Goal: Task Accomplishment & Management: Complete application form

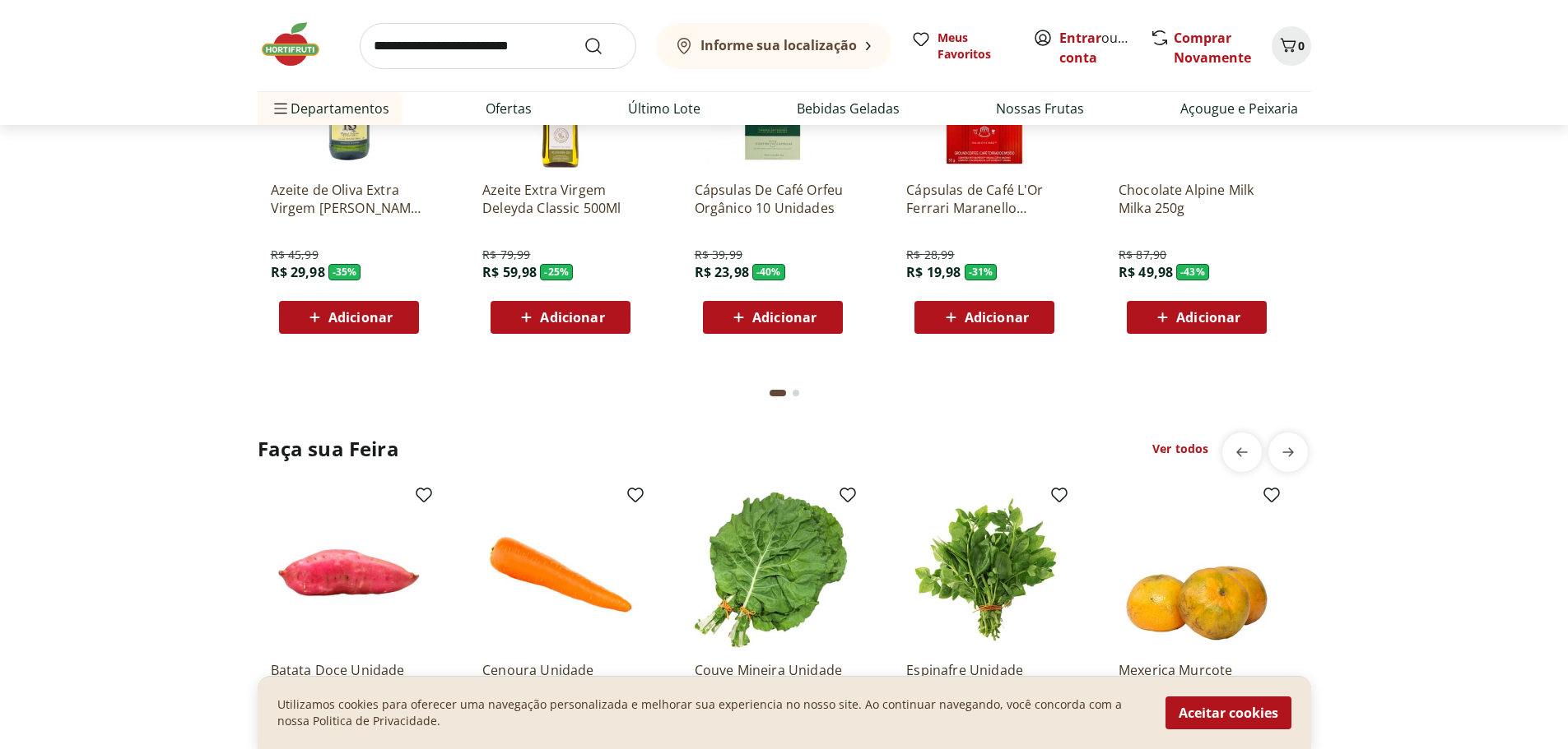
scroll to position [1483, 0]
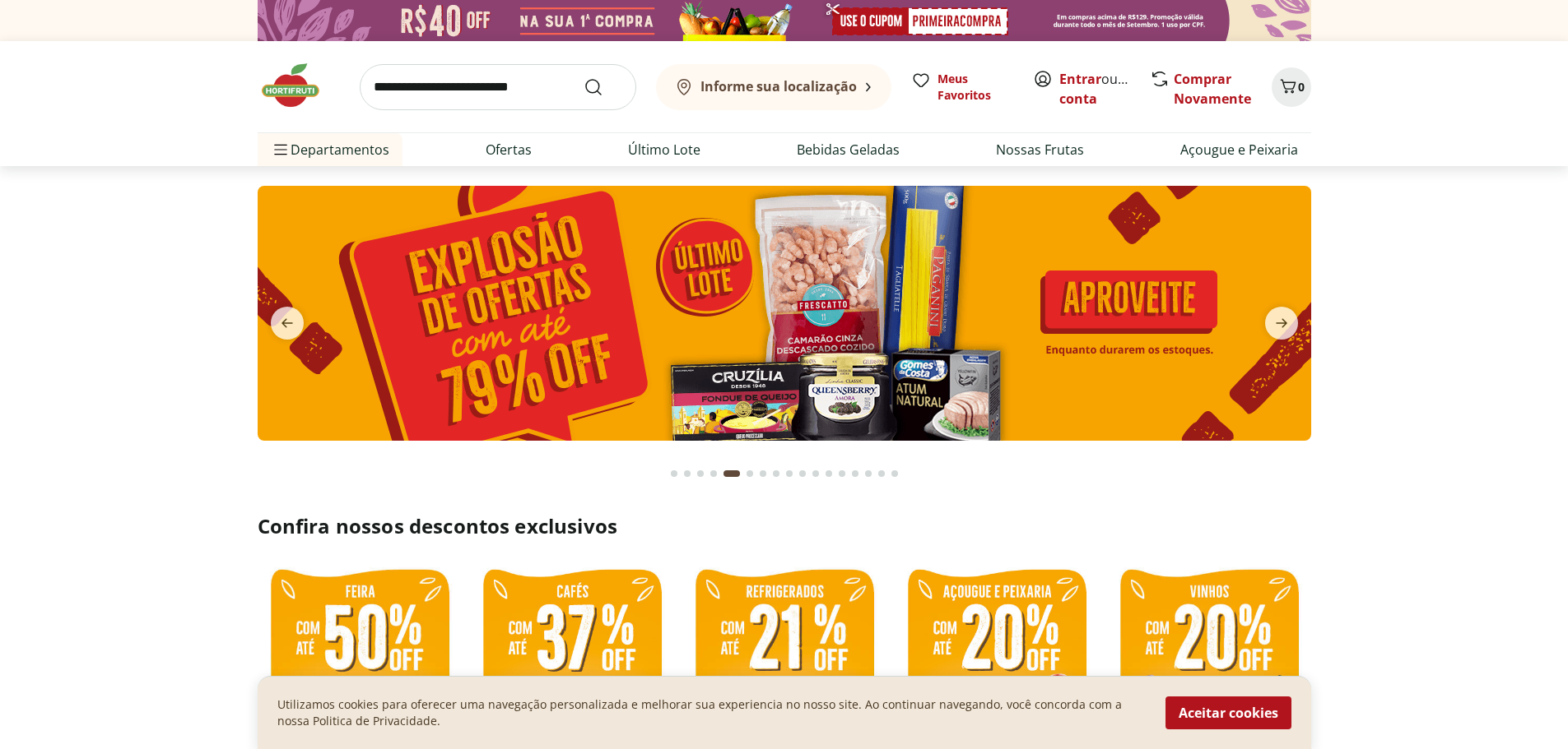
click at [868, 82] on icon at bounding box center [868, 87] width 5 height 10
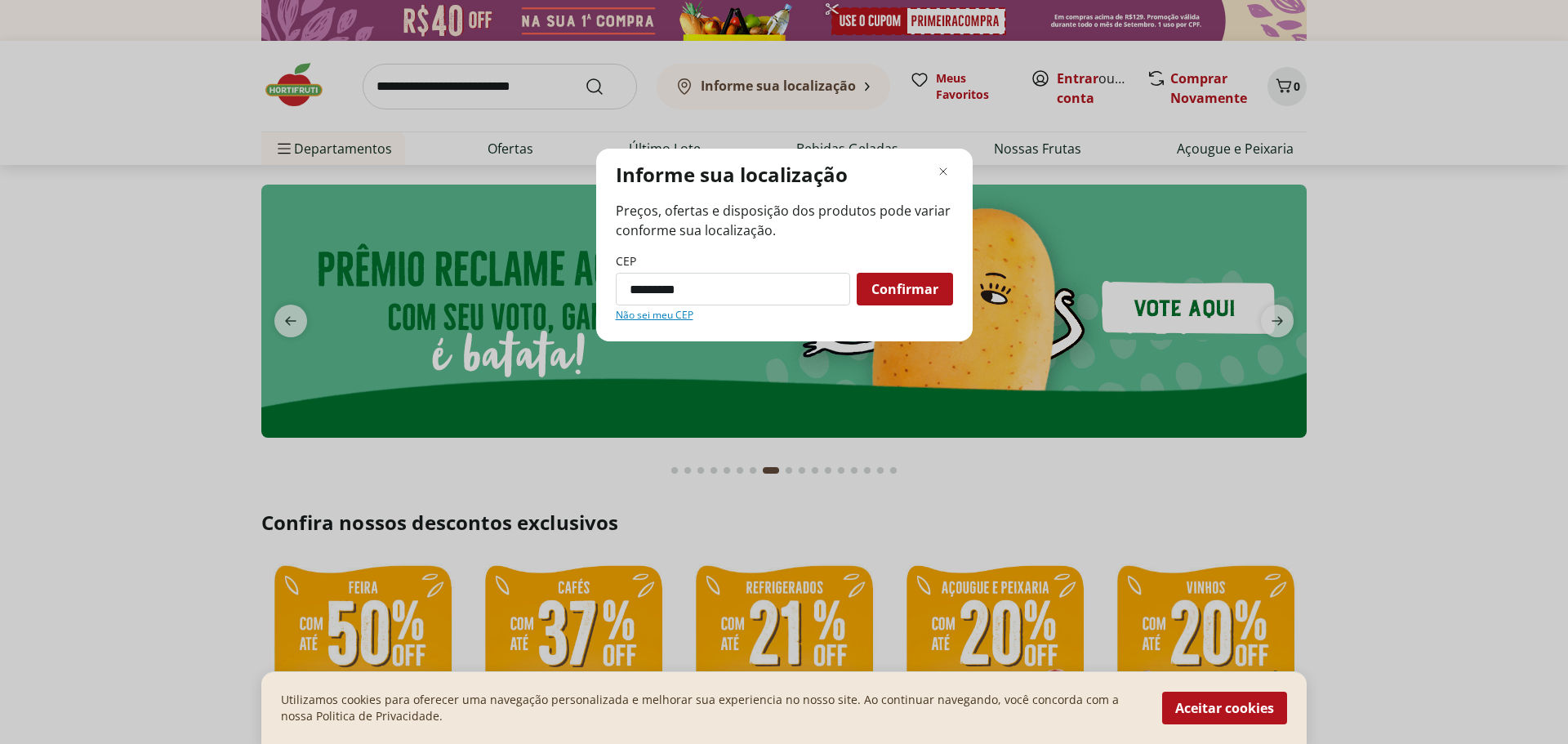
type input "*********"
click at [857, 273] on button "Confirmar" at bounding box center [904, 290] width 97 height 33
